Goal: Information Seeking & Learning: Learn about a topic

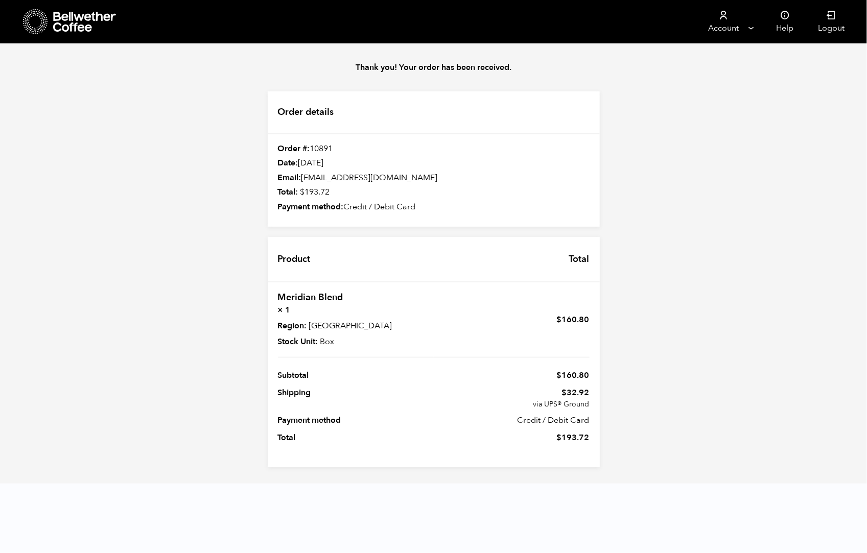
click at [61, 22] on icon at bounding box center [85, 22] width 64 height 20
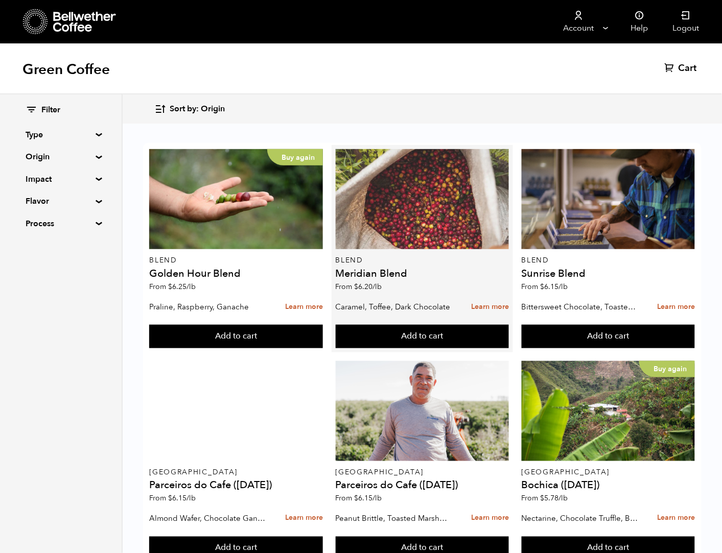
click at [405, 232] on div at bounding box center [423, 199] width 174 height 100
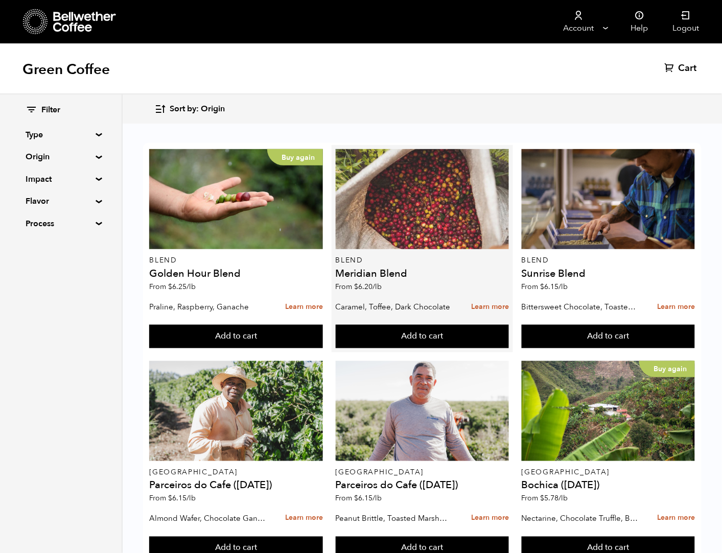
click at [411, 227] on div at bounding box center [423, 199] width 174 height 100
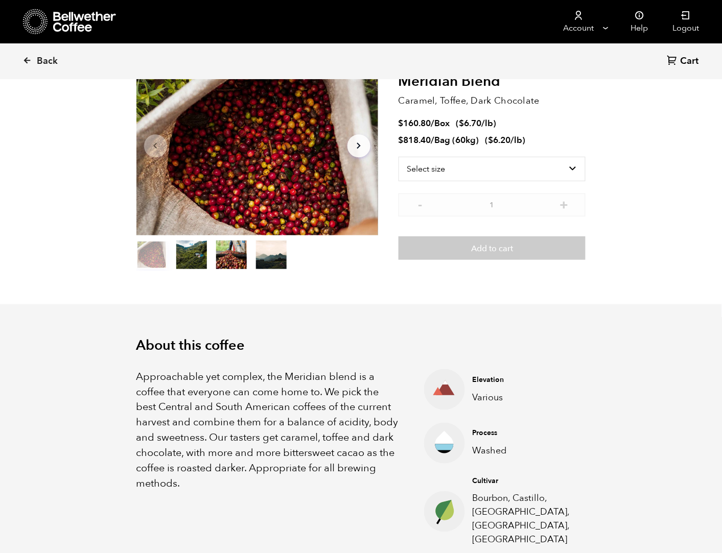
scroll to position [185, 0]
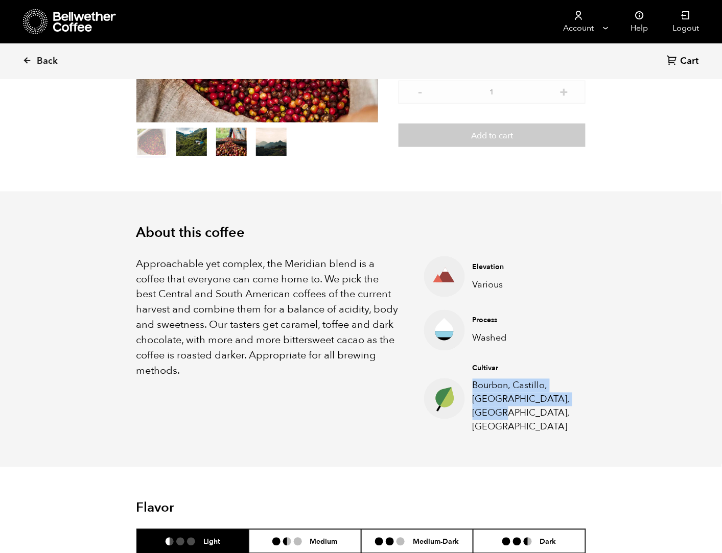
drag, startPoint x: 511, startPoint y: 408, endPoint x: 475, endPoint y: 389, distance: 40.7
click at [475, 389] on p "Bourbon, Castillo, Catuai, Caturra, Colombia" at bounding box center [521, 406] width 98 height 55
copy p "Bourbon, Castillo, Catuai, Caturra, Colombia"
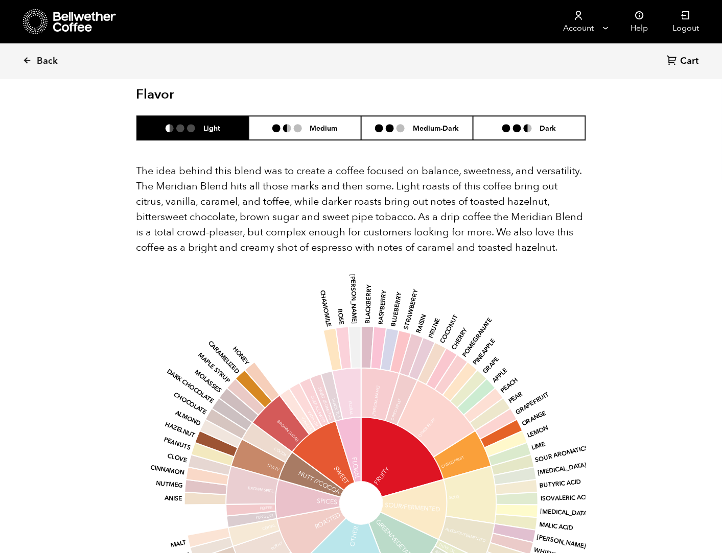
scroll to position [411, 0]
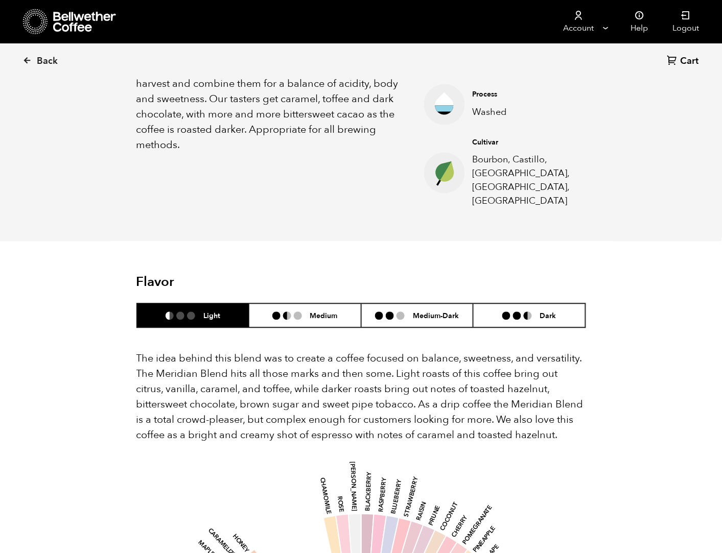
click at [519, 423] on p "The idea behind this blend was to create a coffee focused on balance, sweetness…" at bounding box center [361, 397] width 450 height 92
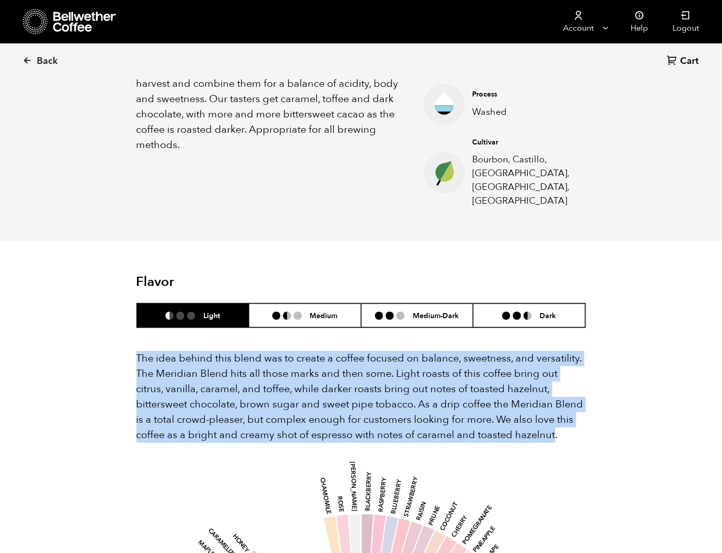
drag, startPoint x: 550, startPoint y: 420, endPoint x: 136, endPoint y: 345, distance: 420.5
click at [136, 351] on p "The idea behind this blend was to create a coffee focused on balance, sweetness…" at bounding box center [361, 397] width 450 height 92
copy p "The idea behind this blend was to create a coffee focused on balance, sweetness…"
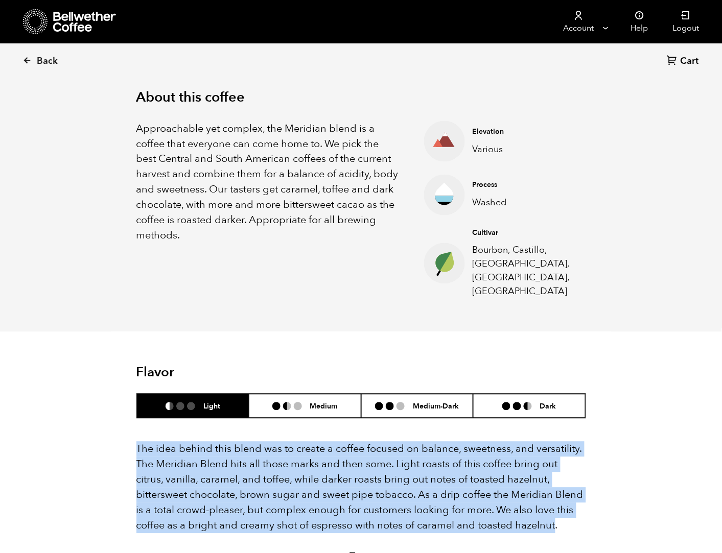
scroll to position [256, 0]
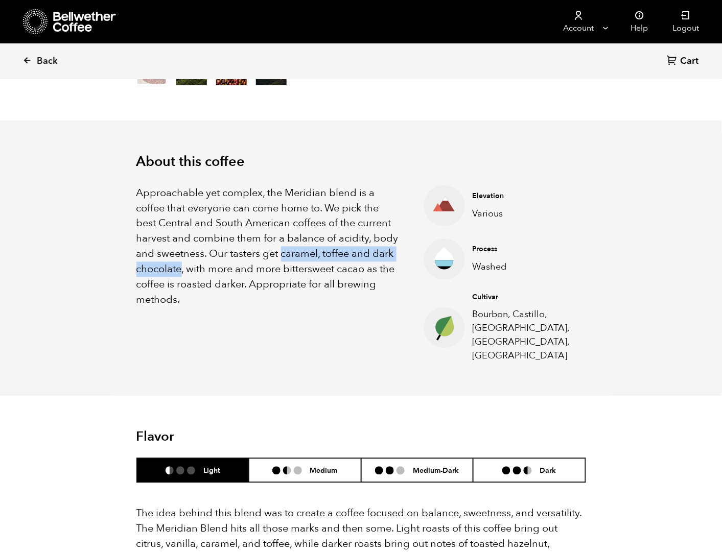
drag, startPoint x: 283, startPoint y: 255, endPoint x: 182, endPoint y: 272, distance: 102.5
click at [182, 272] on p "Approachable yet complex, the Meridian blend is a coffee that everyone can come…" at bounding box center [267, 246] width 262 height 123
copy p "caramel, toffee and dark chocolate"
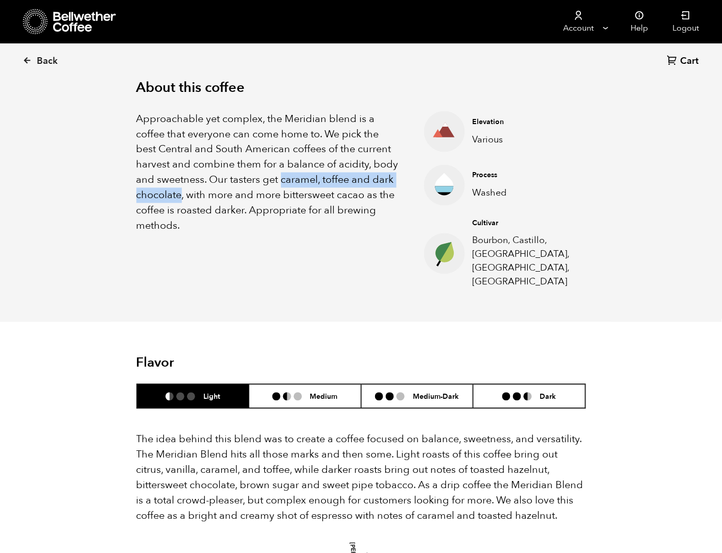
scroll to position [555, 0]
